Goal: Task Accomplishment & Management: Manage account settings

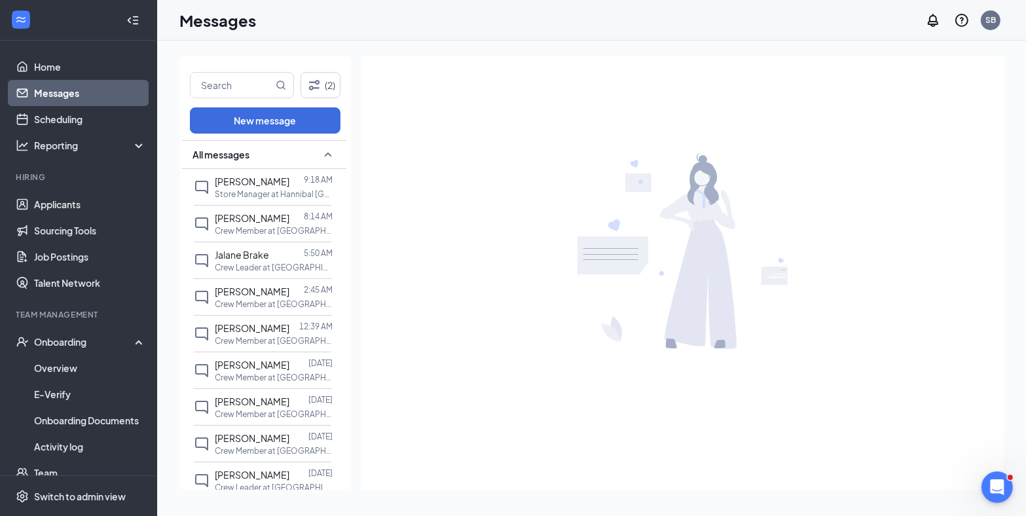
click at [260, 189] on div "[PERSON_NAME]" at bounding box center [252, 181] width 75 height 14
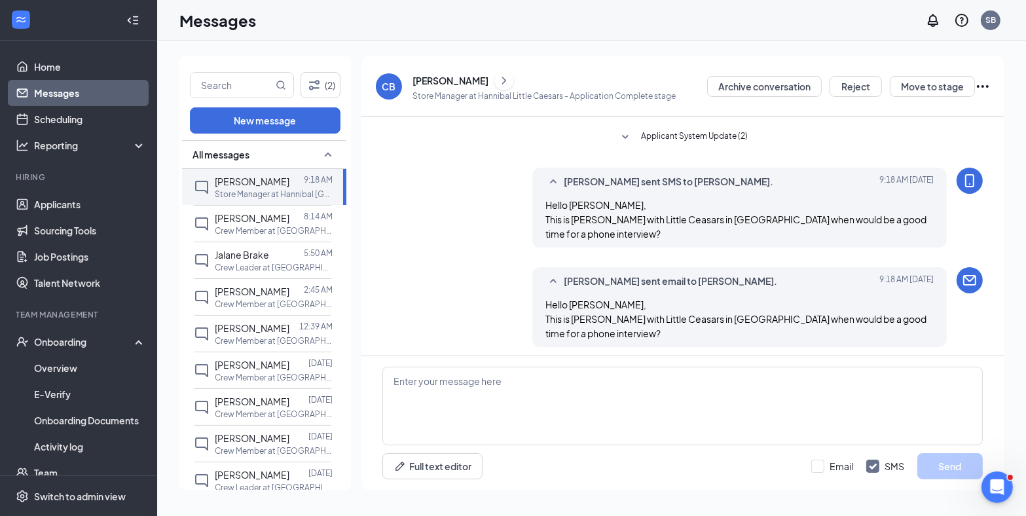
scroll to position [132, 0]
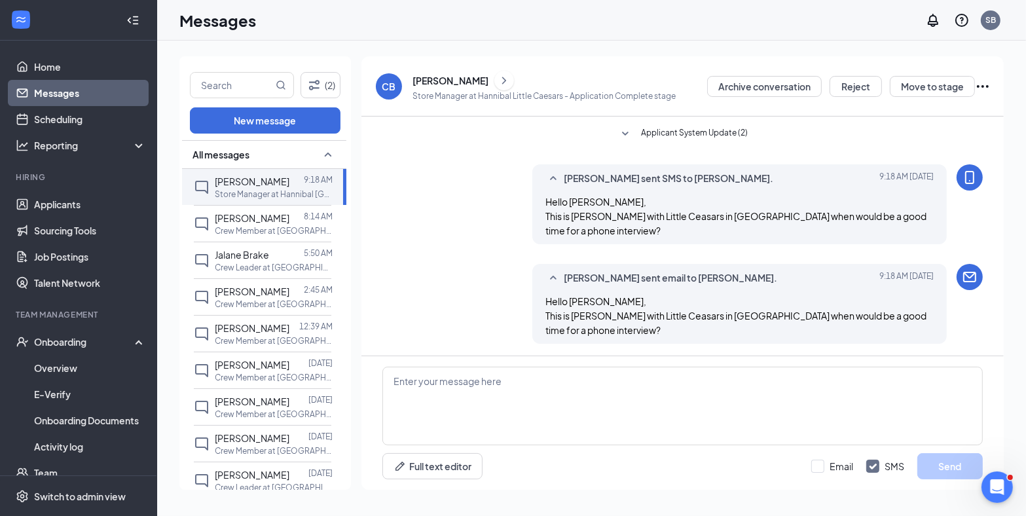
click at [235, 184] on span "[PERSON_NAME]" at bounding box center [252, 182] width 75 height 12
click at [423, 81] on div "[PERSON_NAME]" at bounding box center [451, 80] width 76 height 13
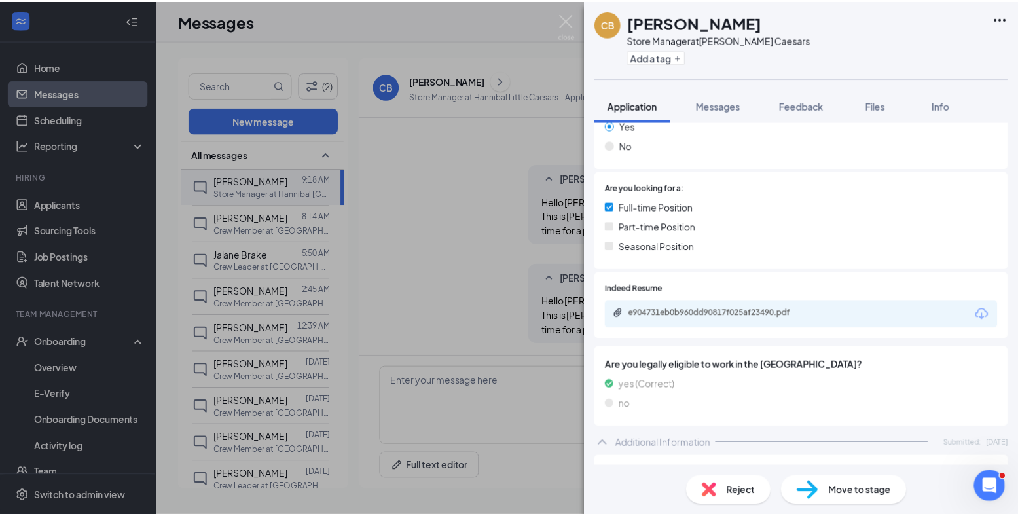
scroll to position [138, 0]
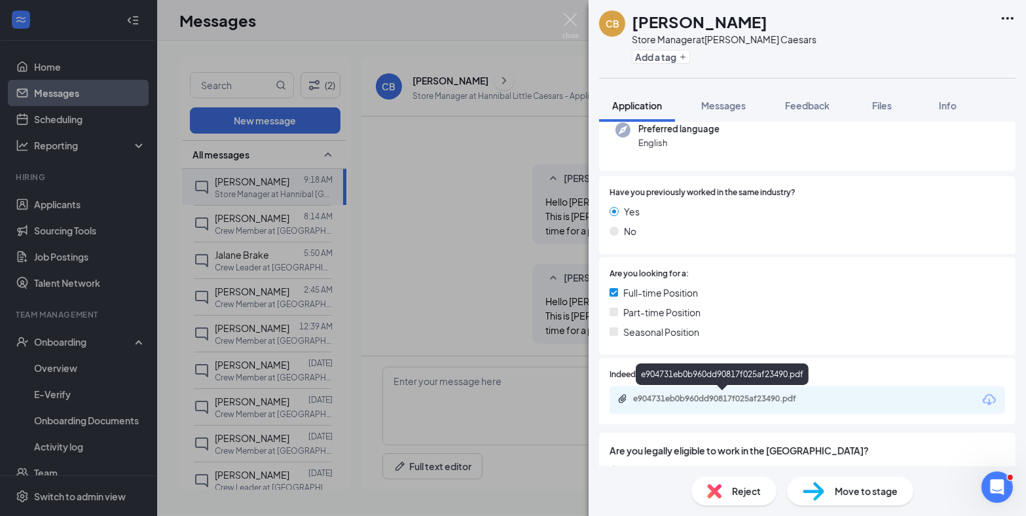
click at [690, 402] on div "e904731eb0b960dd90817f025af23490.pdf" at bounding box center [724, 399] width 183 height 10
click at [567, 28] on img at bounding box center [571, 26] width 16 height 26
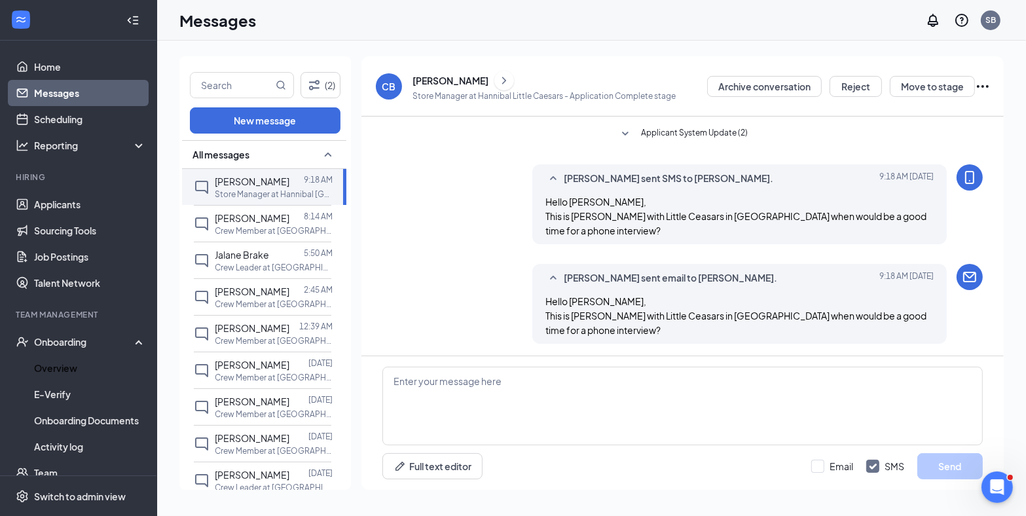
click at [61, 371] on link "Overview" at bounding box center [90, 368] width 112 height 26
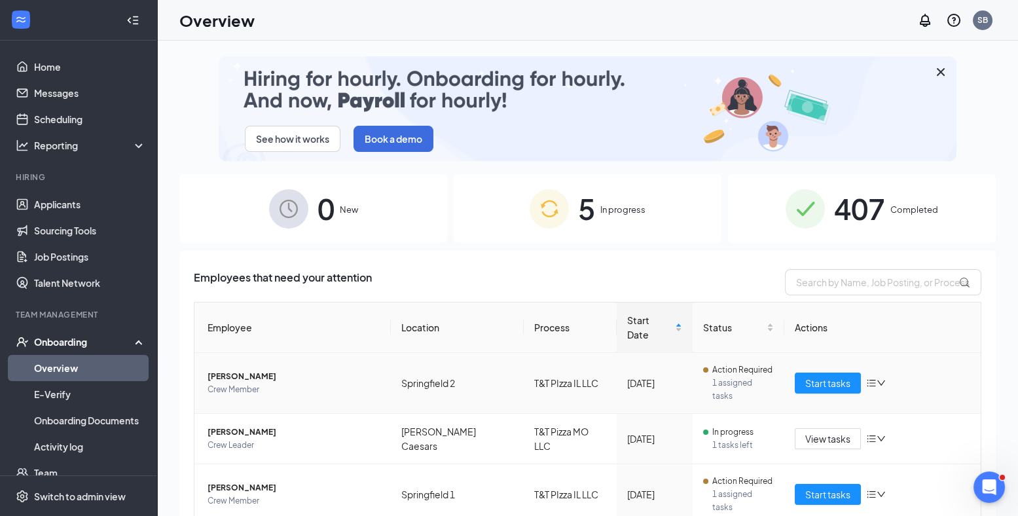
scroll to position [105, 0]
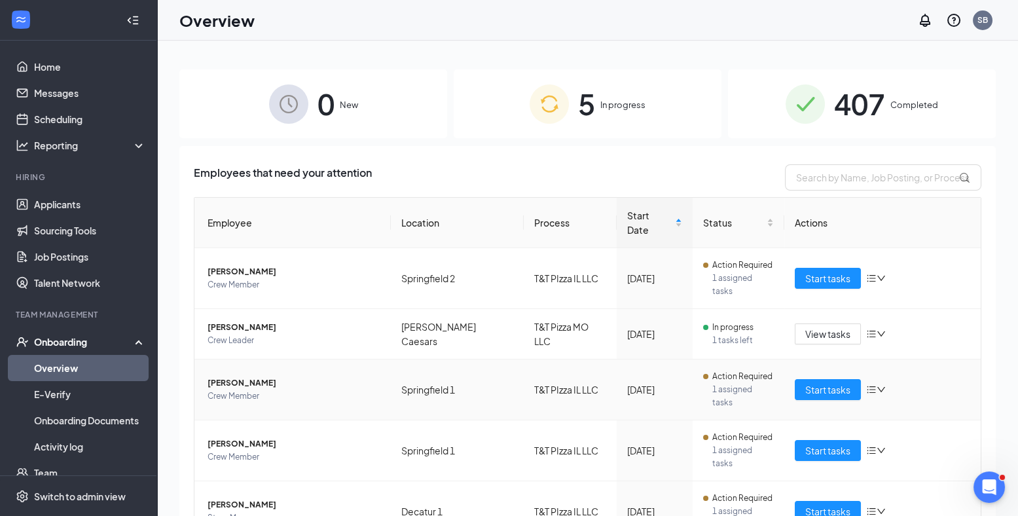
click at [236, 377] on span "[PERSON_NAME]" at bounding box center [294, 383] width 173 height 13
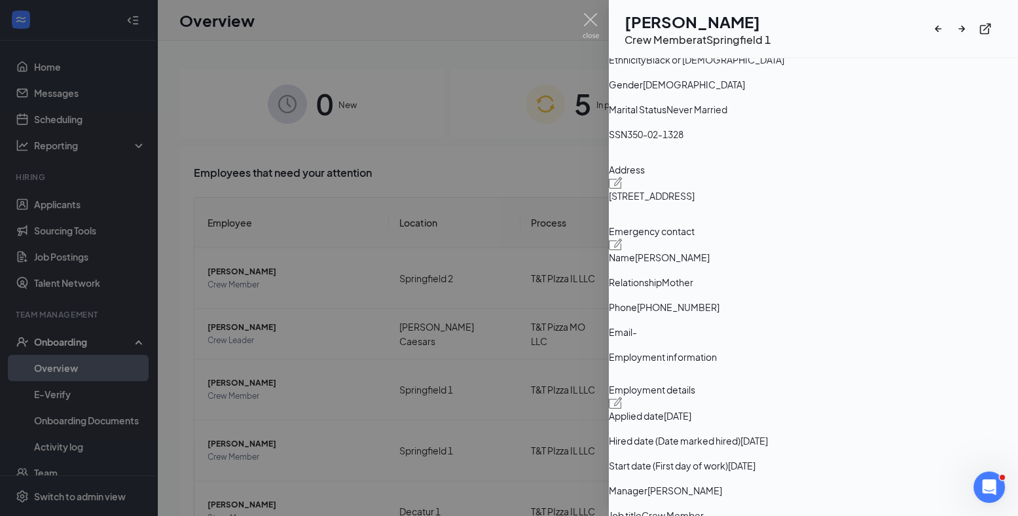
scroll to position [193, 0]
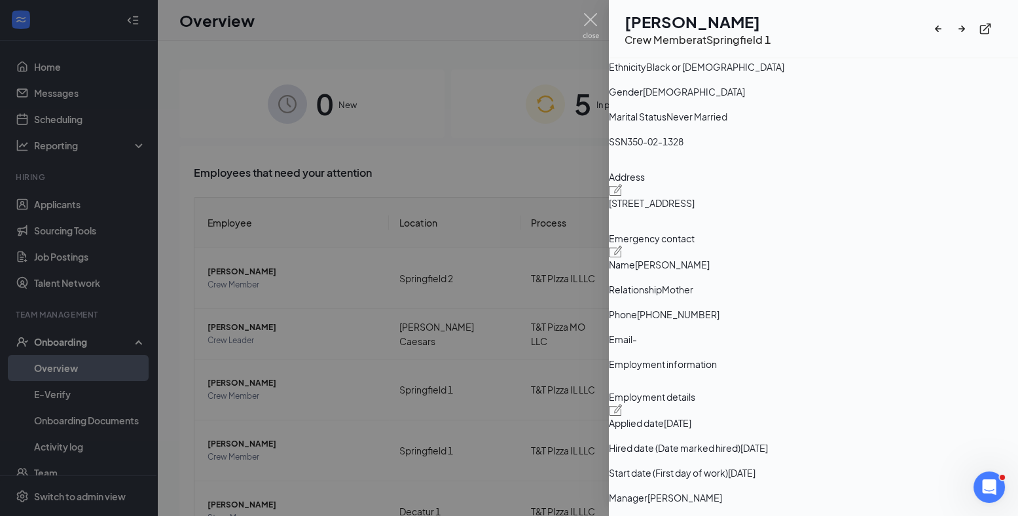
click at [471, 166] on div at bounding box center [509, 258] width 1018 height 516
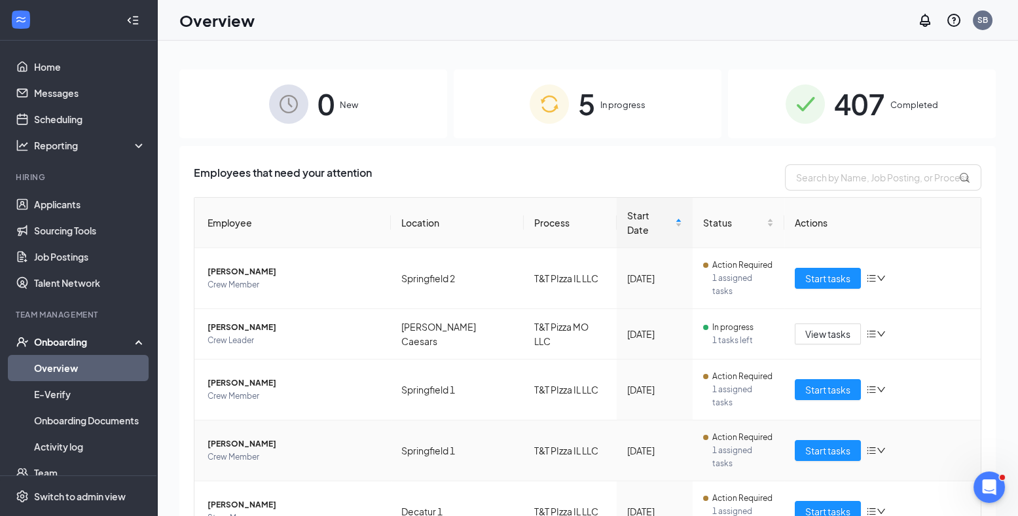
click at [219, 437] on span "[PERSON_NAME]" at bounding box center [294, 443] width 173 height 13
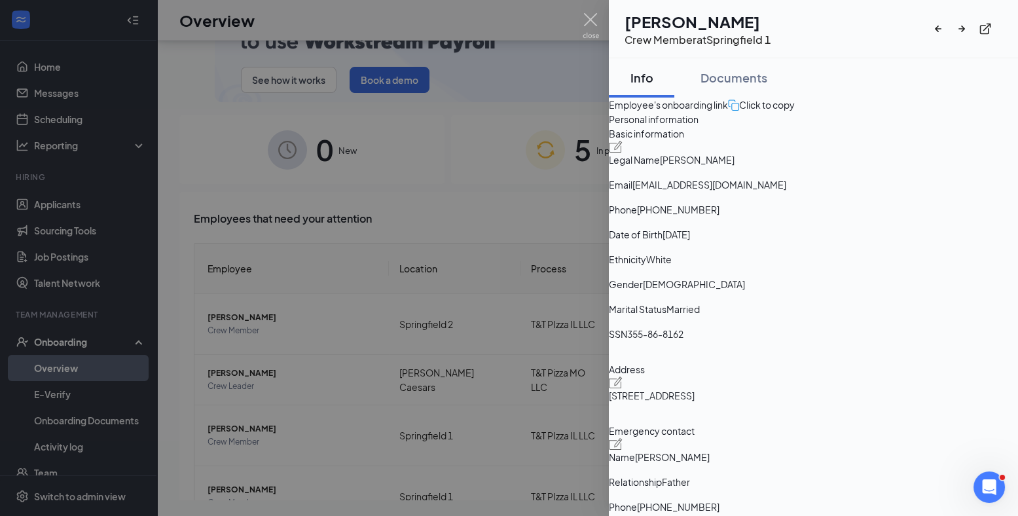
click at [542, 100] on div at bounding box center [509, 258] width 1018 height 516
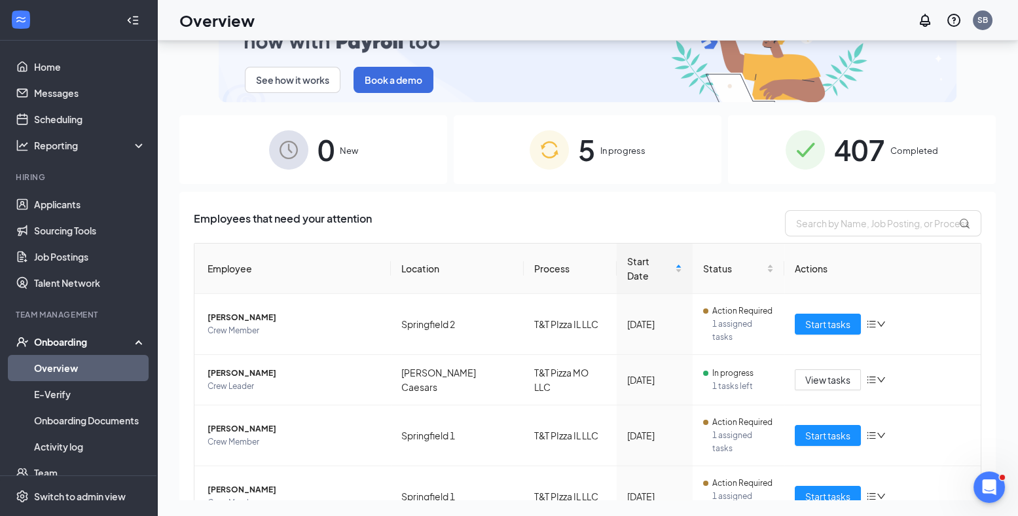
click at [842, 124] on div "407 Completed" at bounding box center [862, 149] width 268 height 69
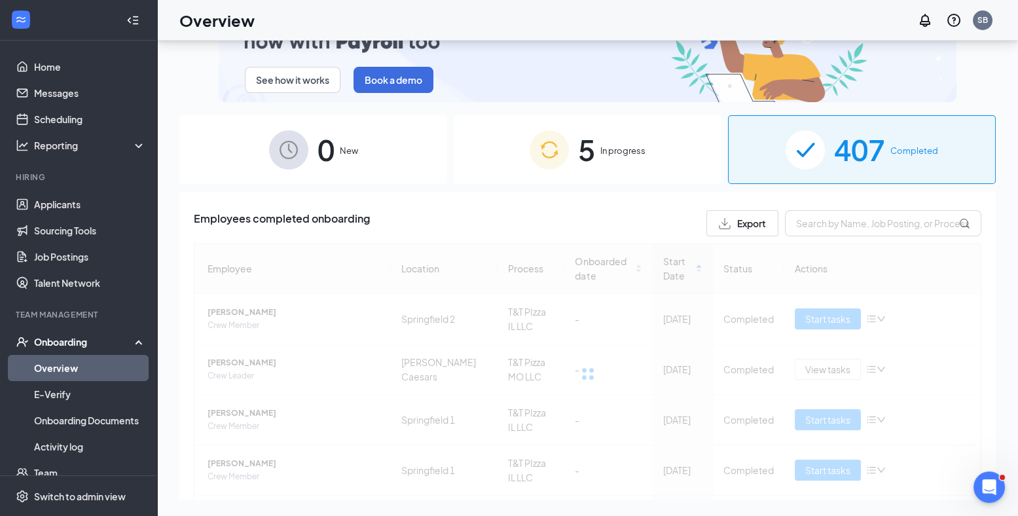
click at [849, 156] on span "407" at bounding box center [859, 149] width 51 height 45
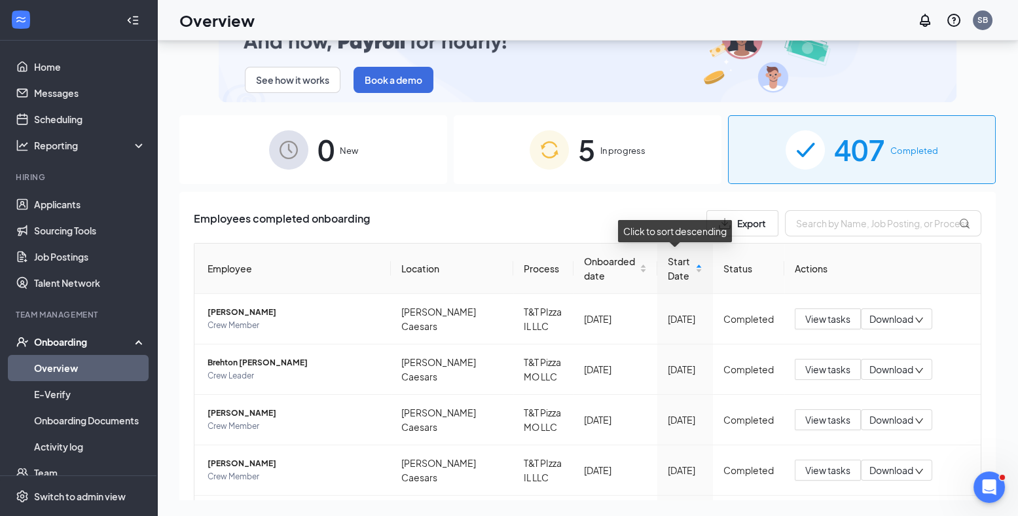
click at [693, 272] on div "Start Date" at bounding box center [685, 268] width 34 height 29
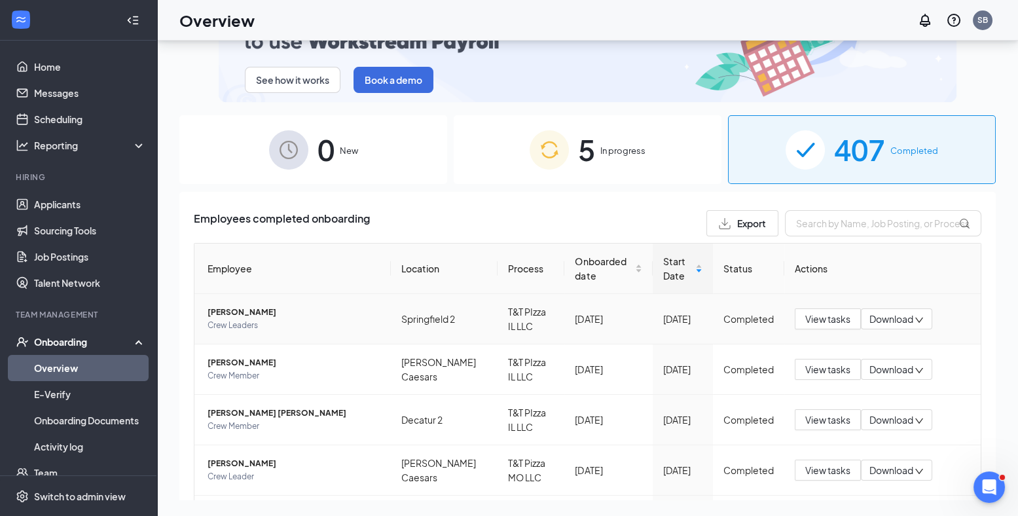
click at [915, 333] on td "View tasks Download" at bounding box center [883, 319] width 196 height 50
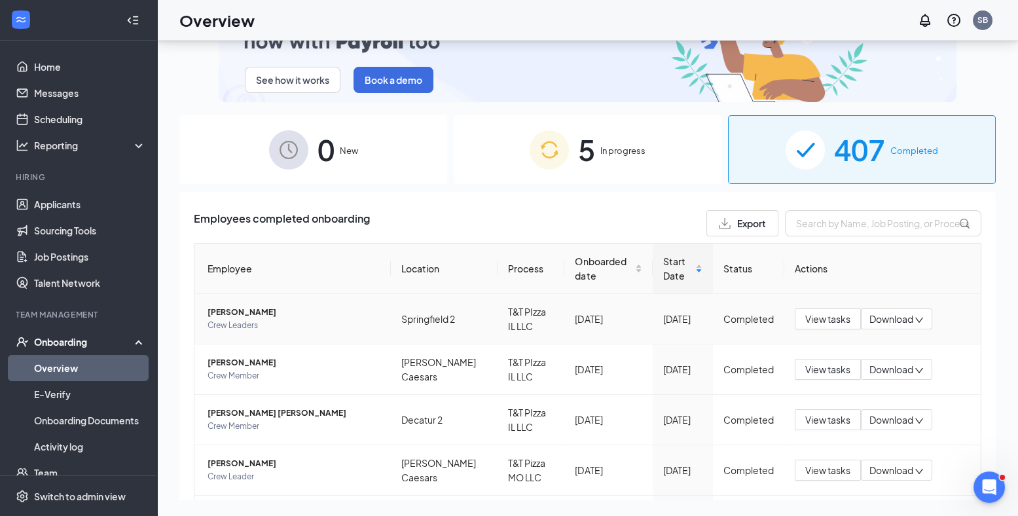
click at [905, 327] on div "Download" at bounding box center [896, 318] width 71 height 21
click at [904, 353] on div "Download summary" at bounding box center [921, 345] width 107 height 16
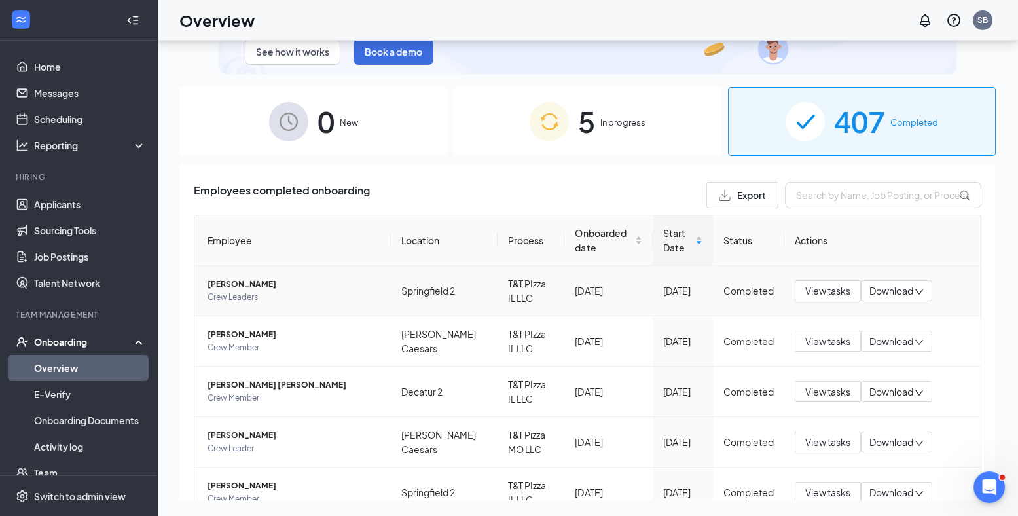
scroll to position [53, 0]
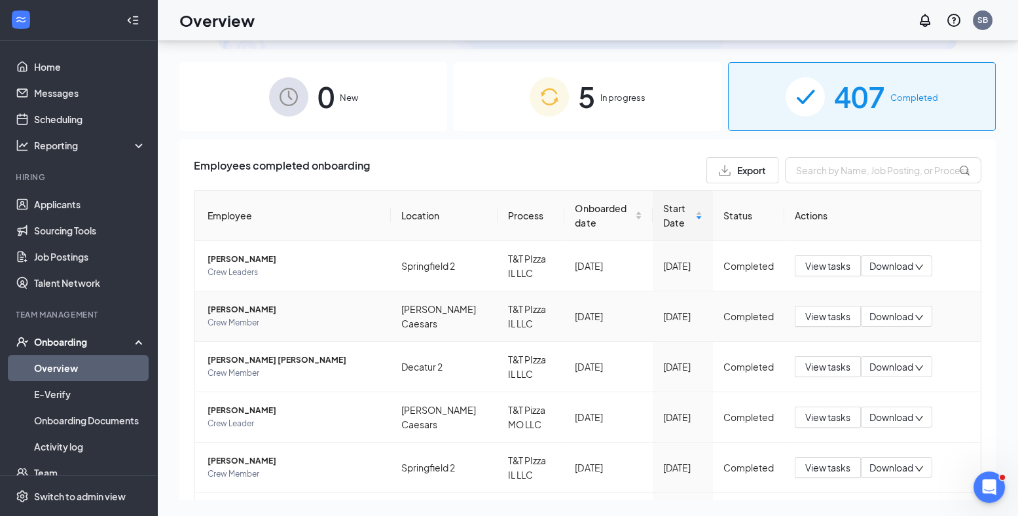
click at [902, 311] on span "Download" at bounding box center [892, 317] width 44 height 14
click at [895, 345] on div "Download summary" at bounding box center [921, 342] width 107 height 16
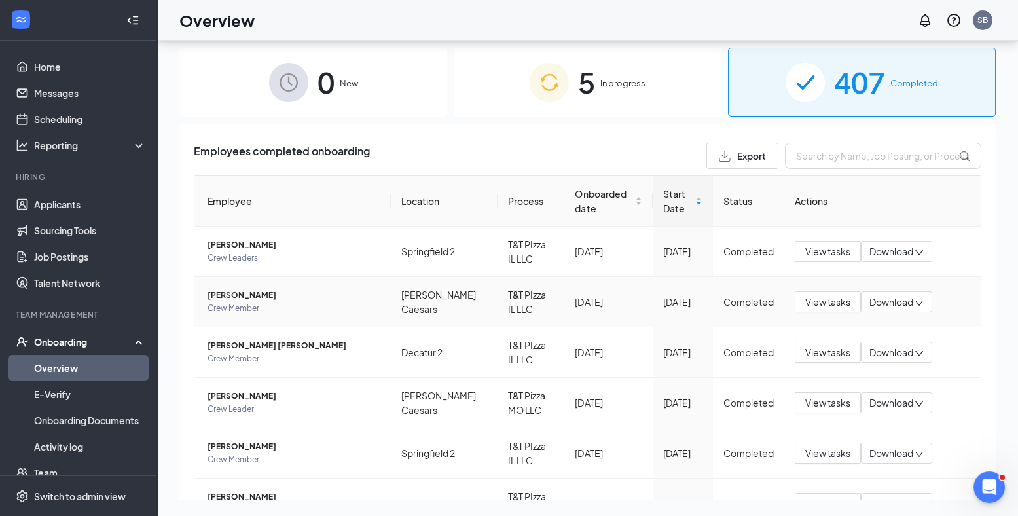
scroll to position [107, 0]
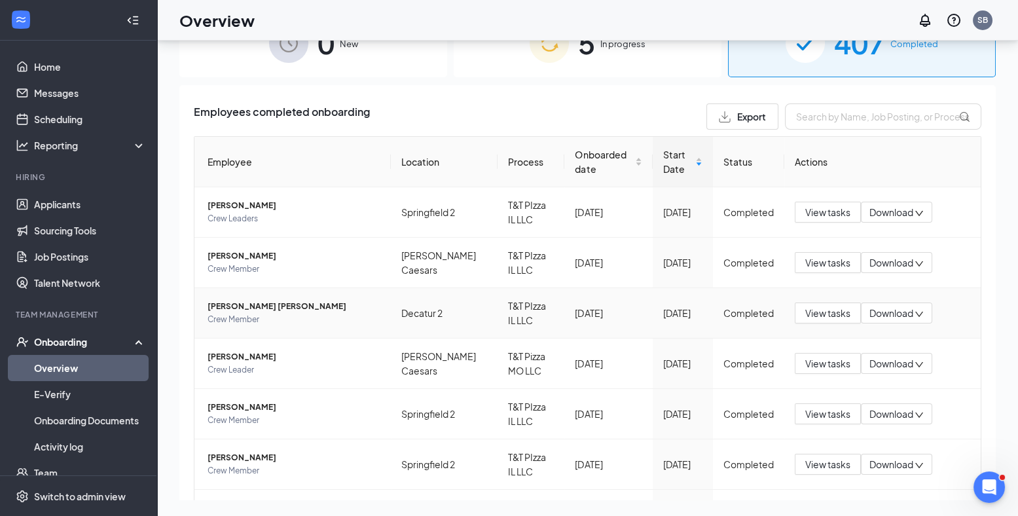
click at [877, 307] on span "Download" at bounding box center [892, 314] width 44 height 14
click at [891, 346] on div "Download summary" at bounding box center [921, 339] width 107 height 16
click at [88, 98] on link "Messages" at bounding box center [90, 93] width 112 height 26
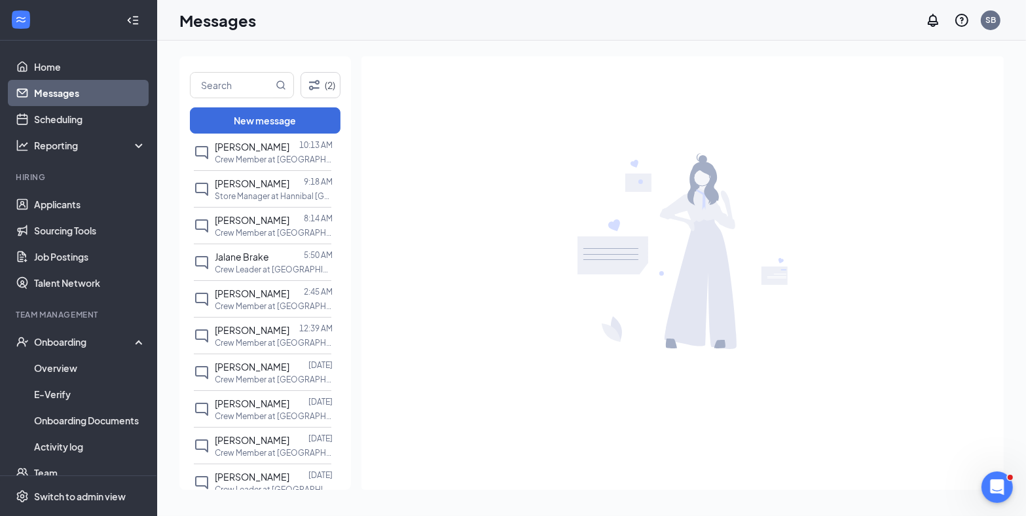
scroll to position [53, 0]
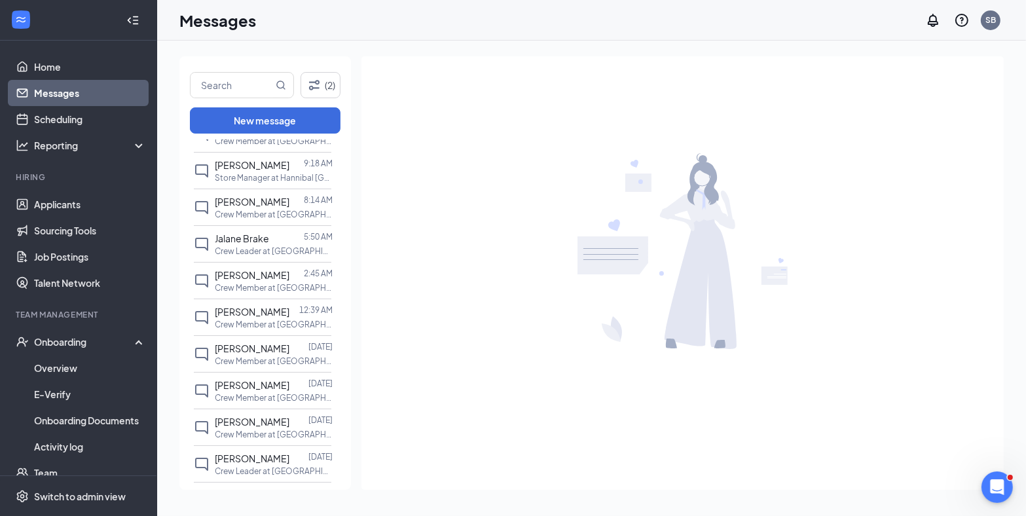
click at [241, 166] on span "[PERSON_NAME]" at bounding box center [252, 165] width 75 height 12
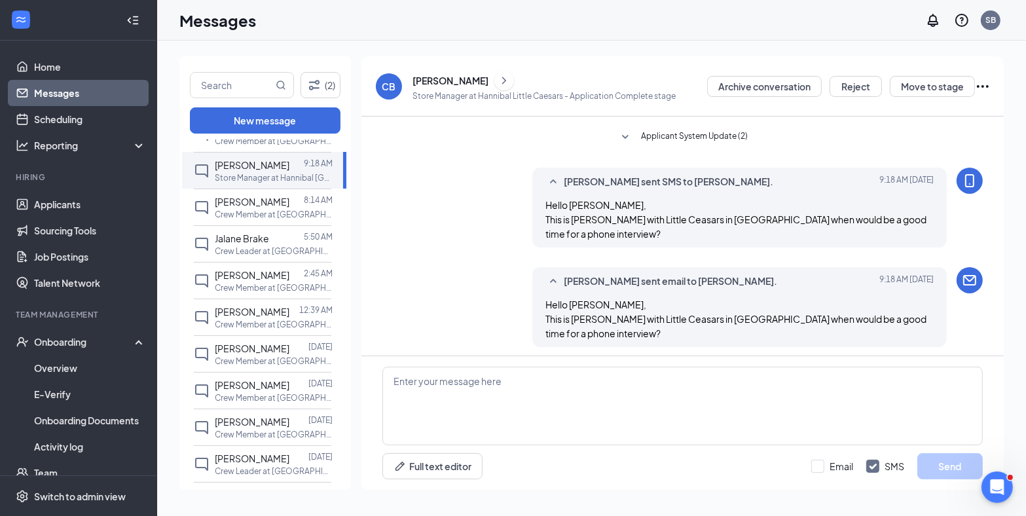
scroll to position [132, 0]
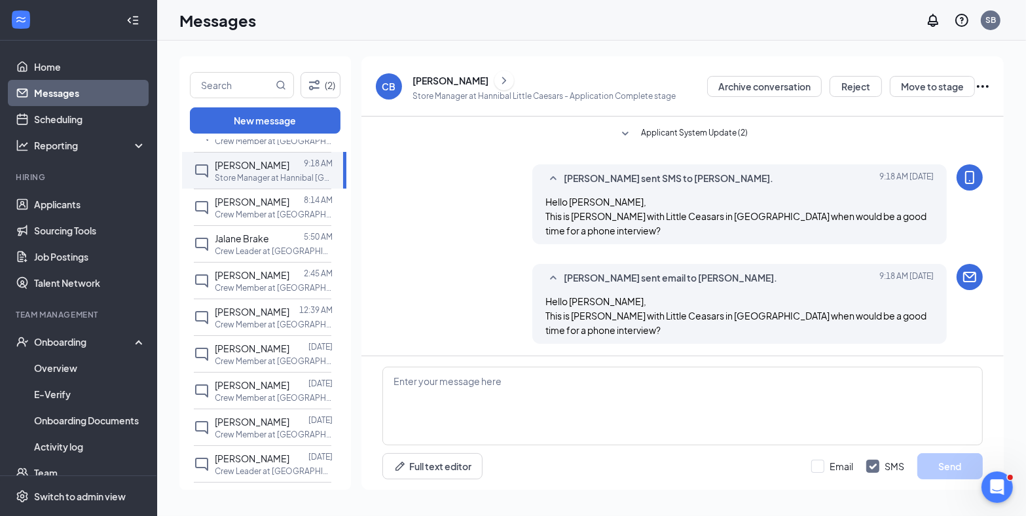
click at [453, 83] on div "[PERSON_NAME]" at bounding box center [451, 80] width 76 height 13
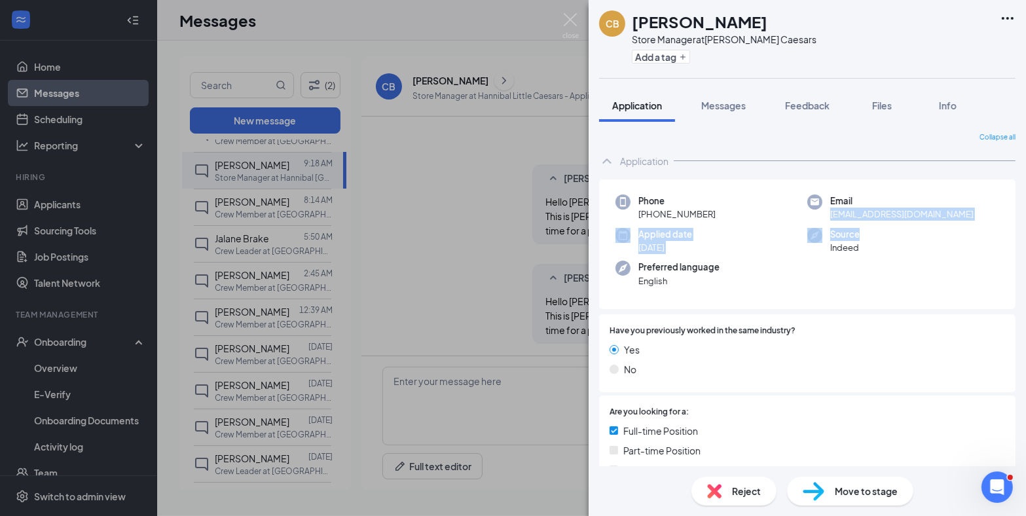
drag, startPoint x: 827, startPoint y: 214, endPoint x: 960, endPoint y: 225, distance: 133.4
click at [960, 225] on div "Phone [PHONE_NUMBER] Email [EMAIL_ADDRESS][DOMAIN_NAME] Applied date [DATE] Sou…" at bounding box center [807, 244] width 417 height 130
click at [957, 225] on div "Phone [PHONE_NUMBER] Email [EMAIL_ADDRESS][DOMAIN_NAME] Applied date [DATE] Sou…" at bounding box center [807, 244] width 417 height 130
click at [958, 222] on div "Phone [PHONE_NUMBER] Email [EMAIL_ADDRESS][DOMAIN_NAME] Applied date [DATE] Sou…" at bounding box center [807, 244] width 417 height 130
drag, startPoint x: 957, startPoint y: 210, endPoint x: 827, endPoint y: 208, distance: 129.7
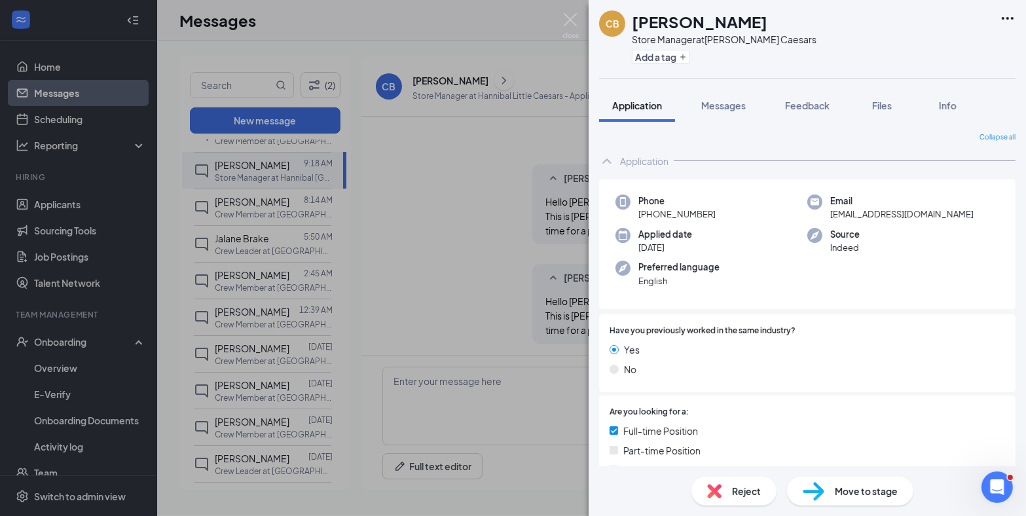
click at [830, 208] on span "[EMAIL_ADDRESS][DOMAIN_NAME]" at bounding box center [901, 214] width 143 height 13
copy span "[EMAIL_ADDRESS][DOMAIN_NAME]"
